Goal: Task Accomplishment & Management: Use online tool/utility

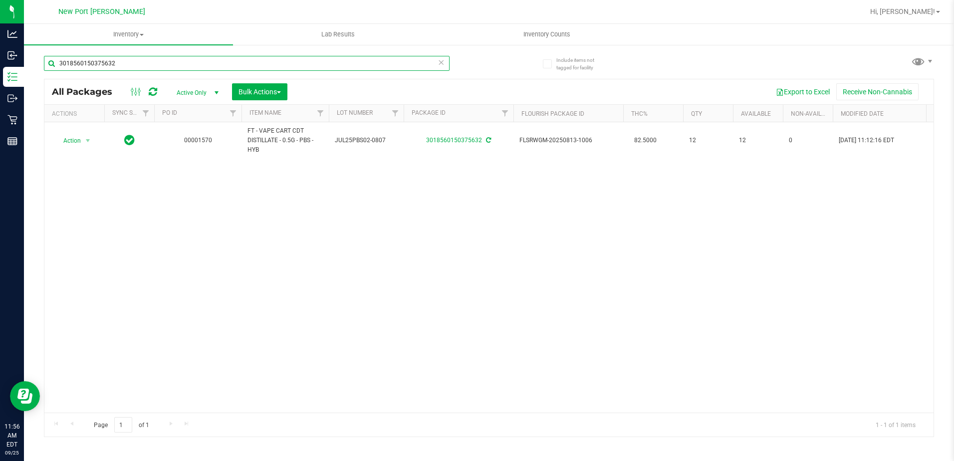
click at [148, 60] on input "3018560150375632" at bounding box center [247, 63] width 406 height 15
type input "3"
type input "mer"
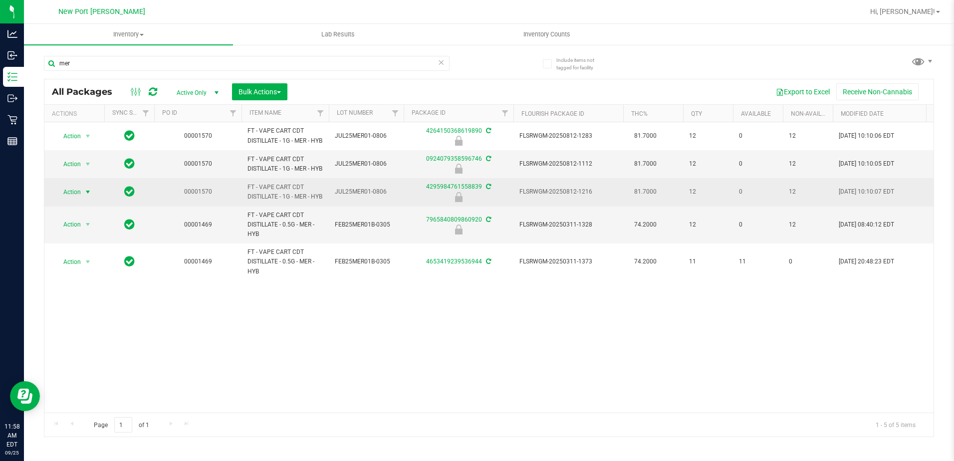
click at [88, 196] on span "select" at bounding box center [88, 192] width 8 height 8
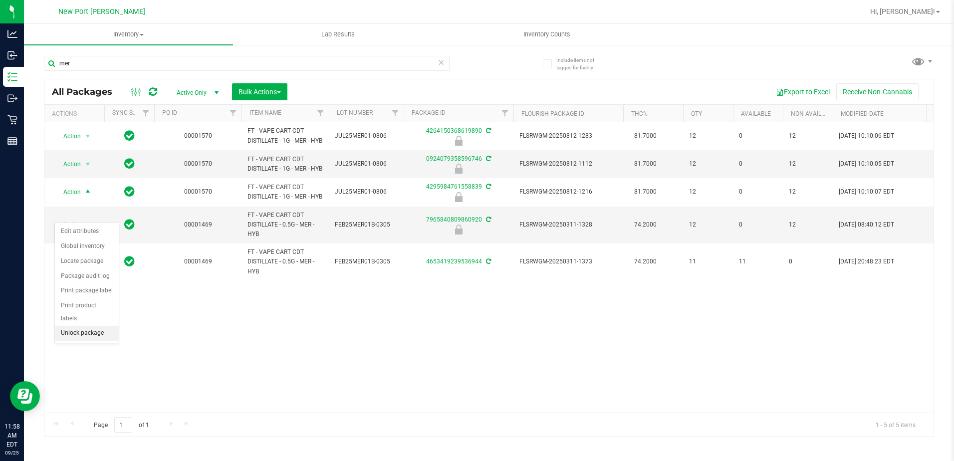
click at [78, 326] on li "Unlock package" at bounding box center [87, 333] width 64 height 15
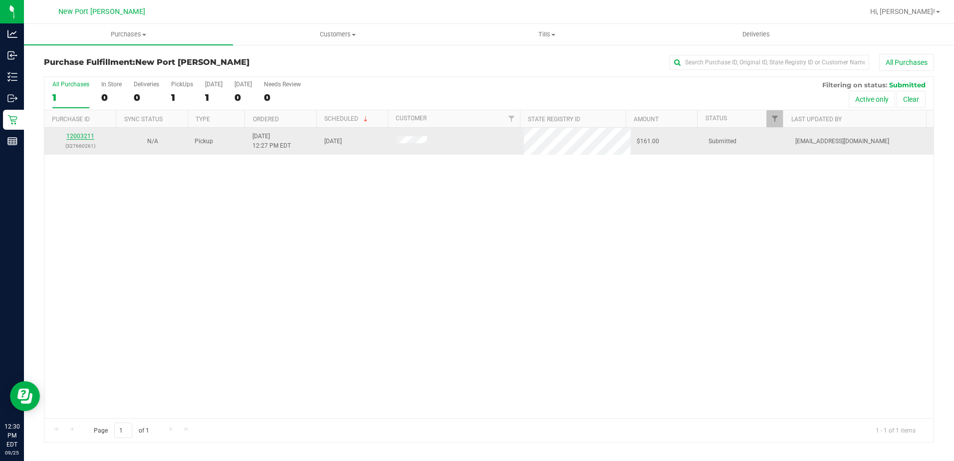
click at [83, 135] on link "12003211" at bounding box center [80, 136] width 28 height 7
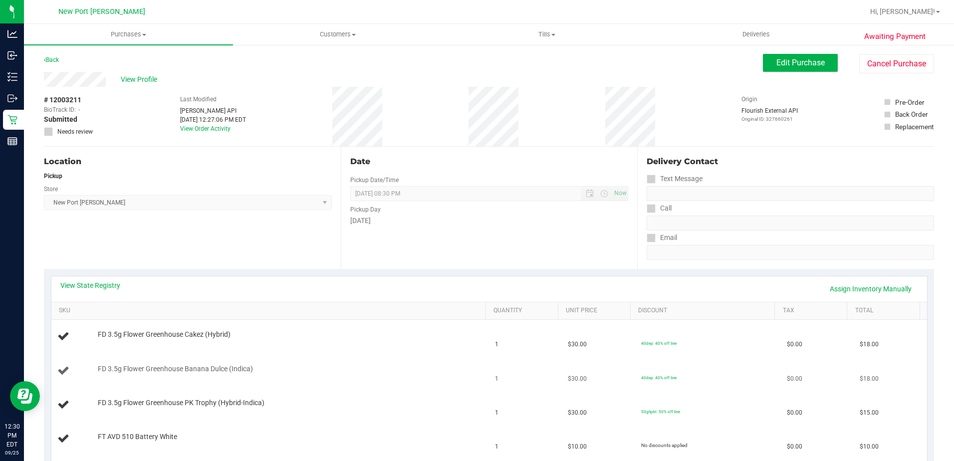
scroll to position [200, 0]
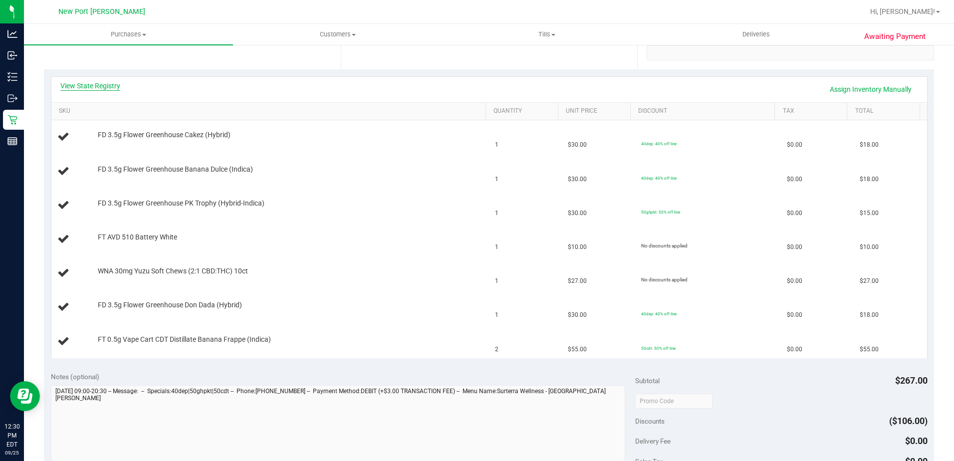
click at [88, 86] on link "View State Registry" at bounding box center [90, 86] width 60 height 10
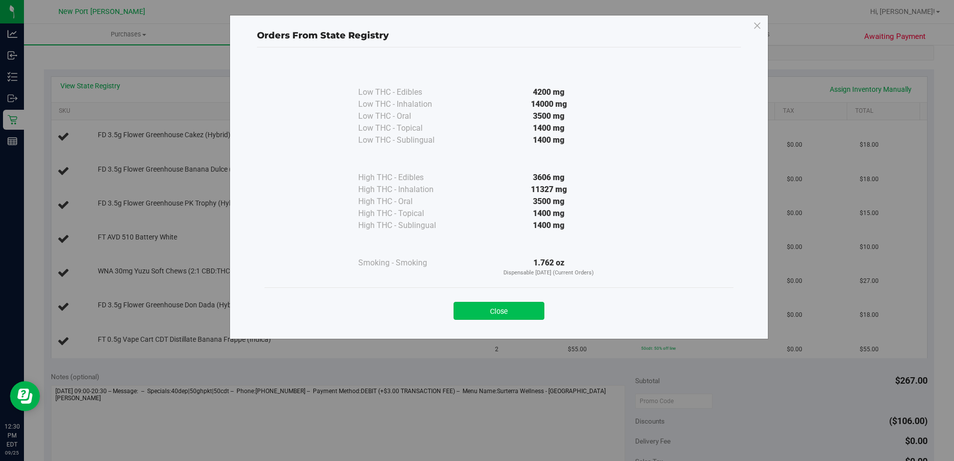
click at [502, 308] on button "Close" at bounding box center [499, 311] width 91 height 18
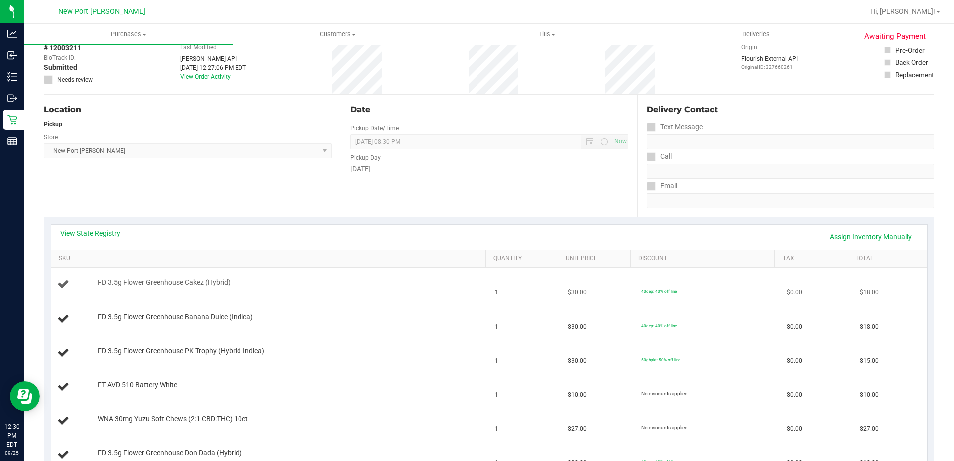
scroll to position [0, 0]
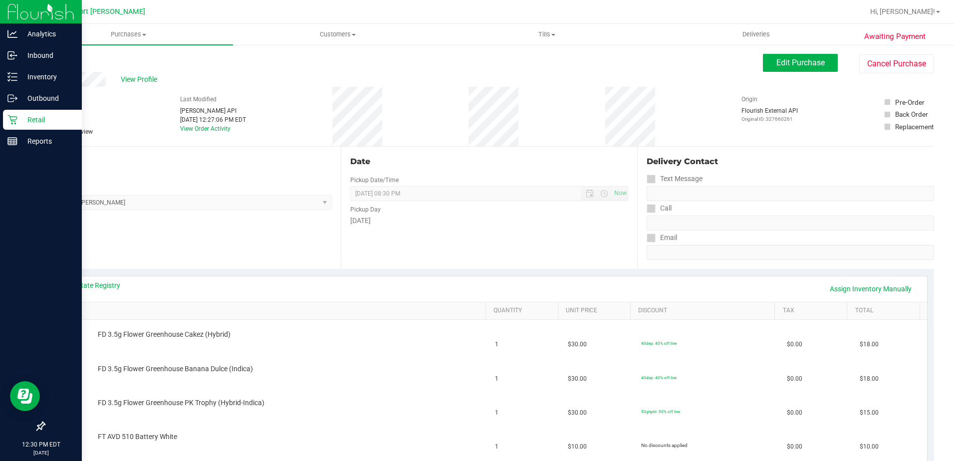
click at [34, 117] on p "Retail" at bounding box center [47, 120] width 60 height 12
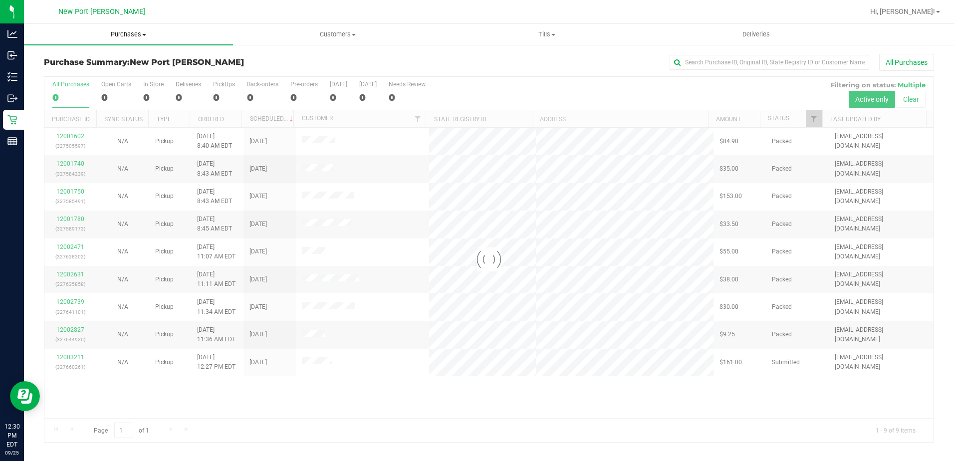
click at [144, 34] on span at bounding box center [144, 35] width 4 height 2
click at [74, 71] on span "Fulfillment" at bounding box center [55, 72] width 62 height 8
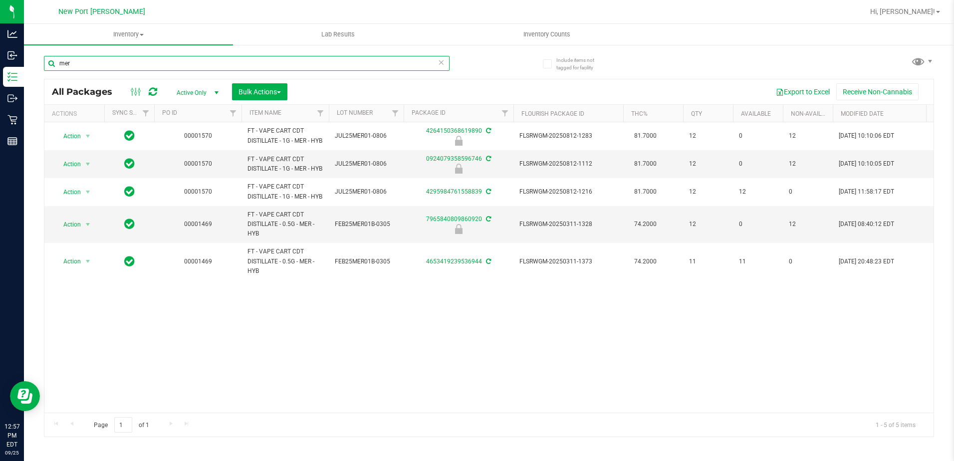
click at [117, 61] on input "mer" at bounding box center [247, 63] width 406 height 15
click at [118, 61] on input "mer" at bounding box center [247, 63] width 406 height 15
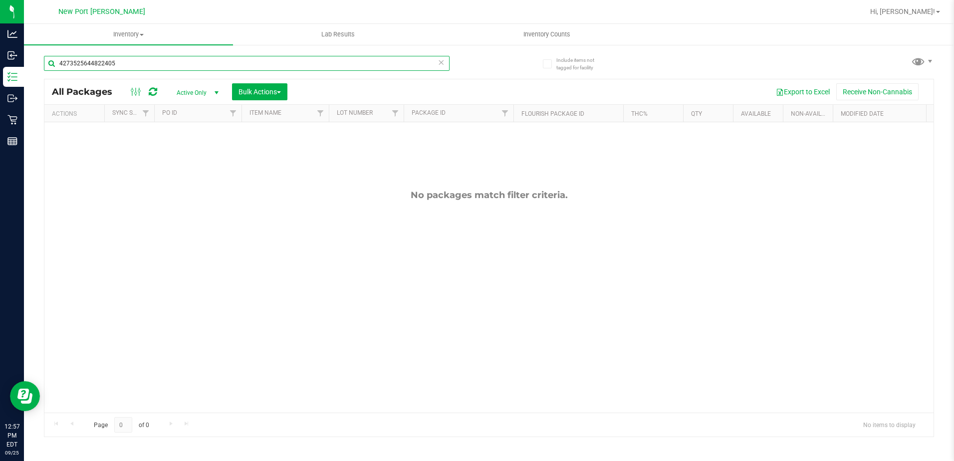
click at [122, 59] on input "4273525644822405" at bounding box center [247, 63] width 406 height 15
click at [209, 67] on input "4273525644822405" at bounding box center [247, 63] width 406 height 15
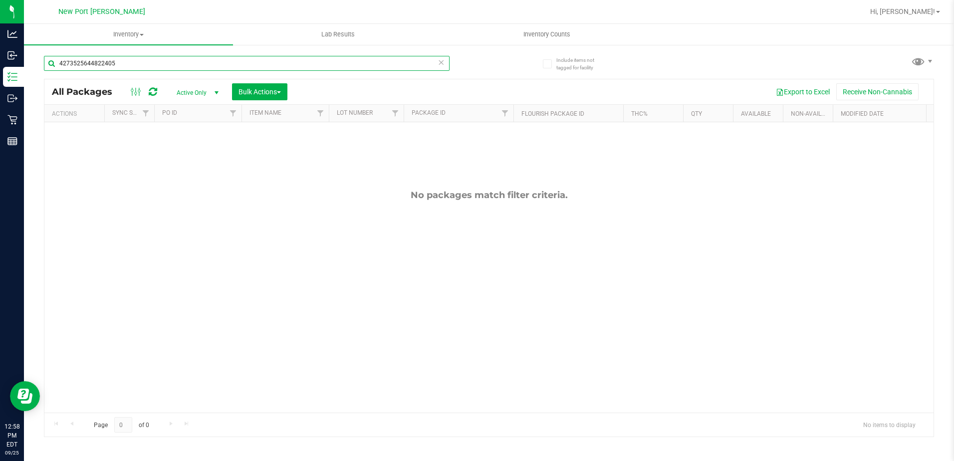
click at [209, 67] on input "4273525644822405" at bounding box center [247, 63] width 406 height 15
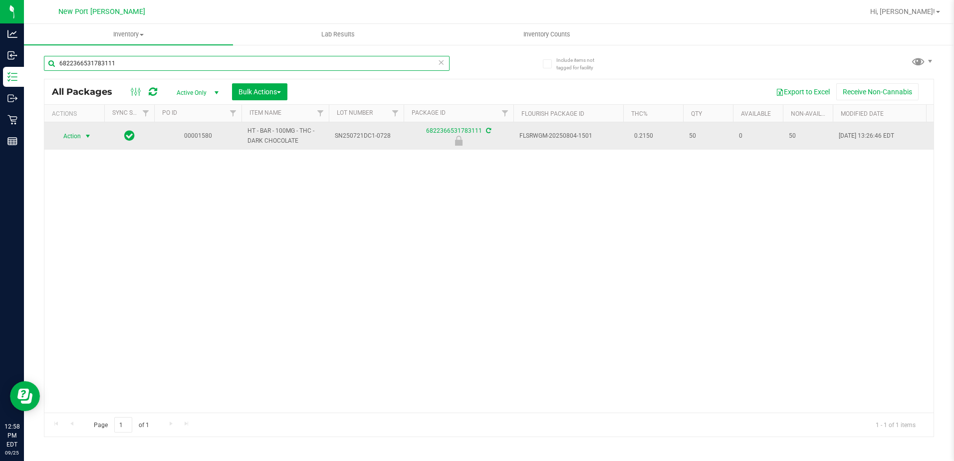
type input "6822366531783111"
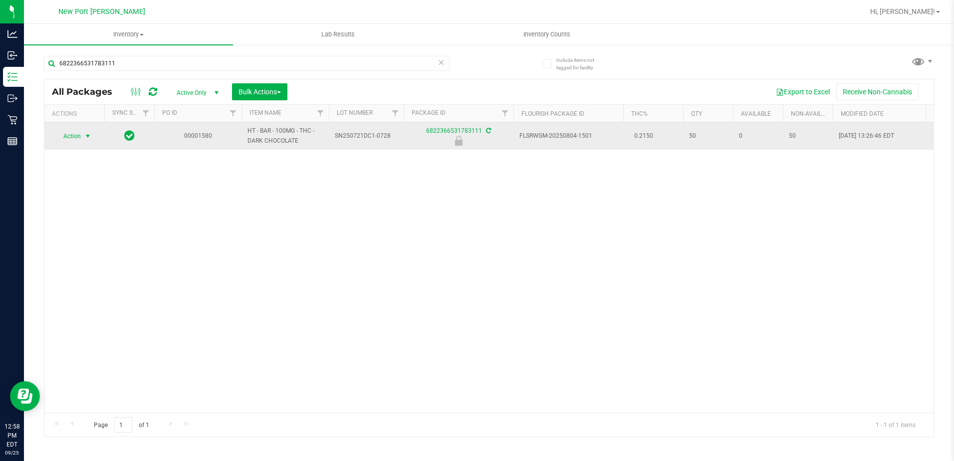
click at [75, 142] on span "Action" at bounding box center [67, 136] width 27 height 14
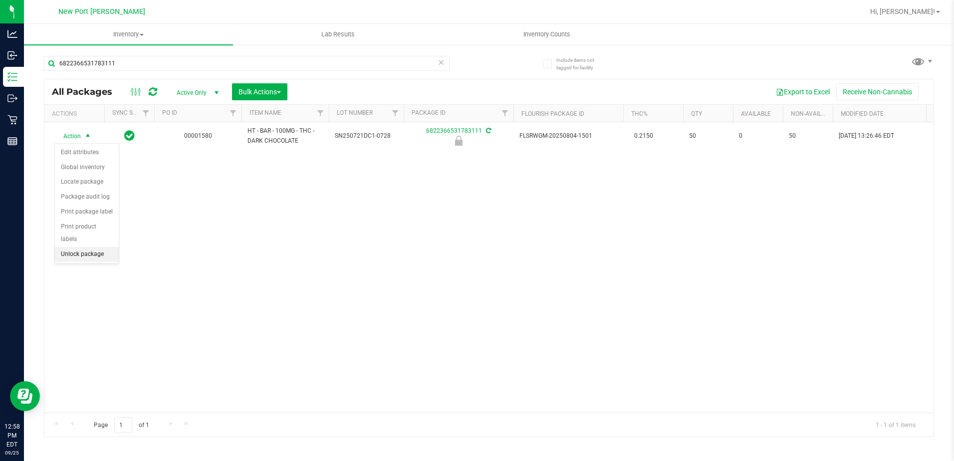
click at [81, 247] on li "Unlock package" at bounding box center [87, 254] width 64 height 15
